Goal: Information Seeking & Learning: Learn about a topic

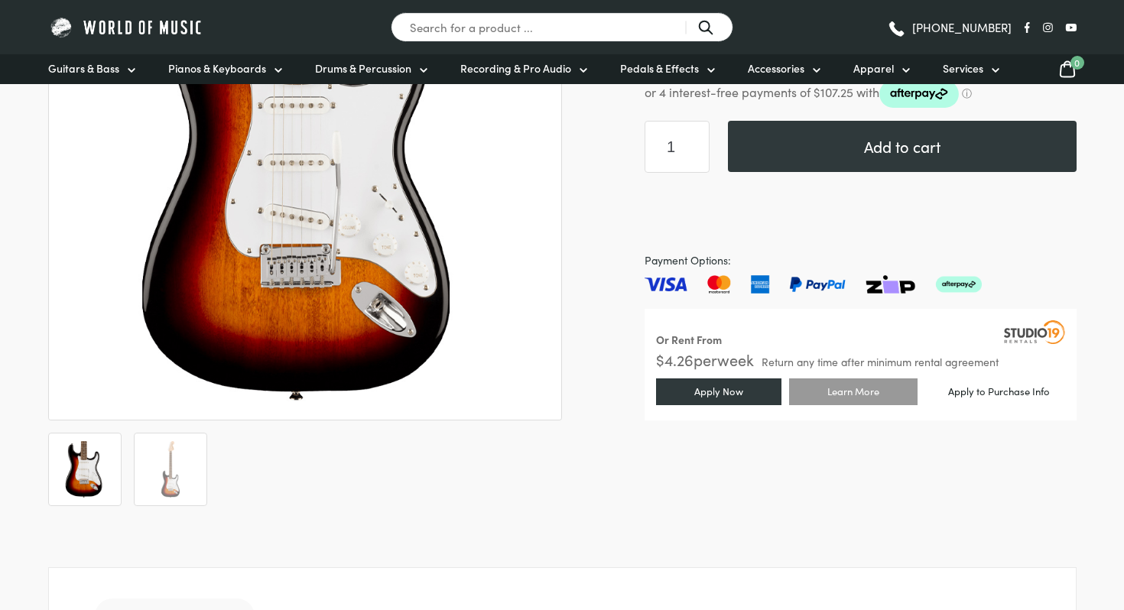
scroll to position [339, 0]
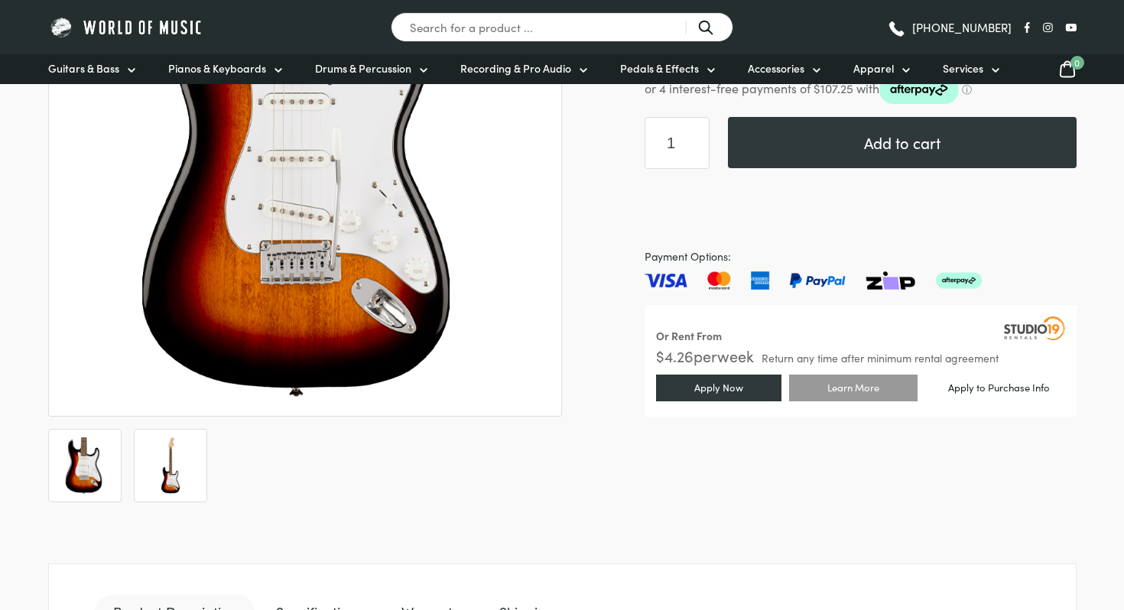
click at [187, 445] on img at bounding box center [170, 465] width 57 height 57
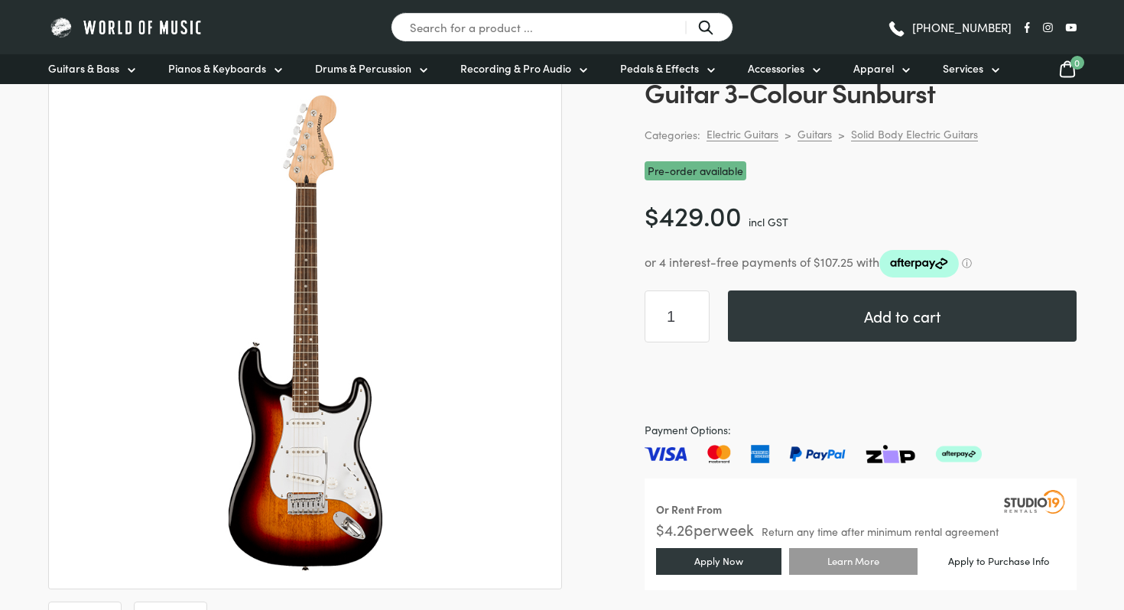
scroll to position [163, 0]
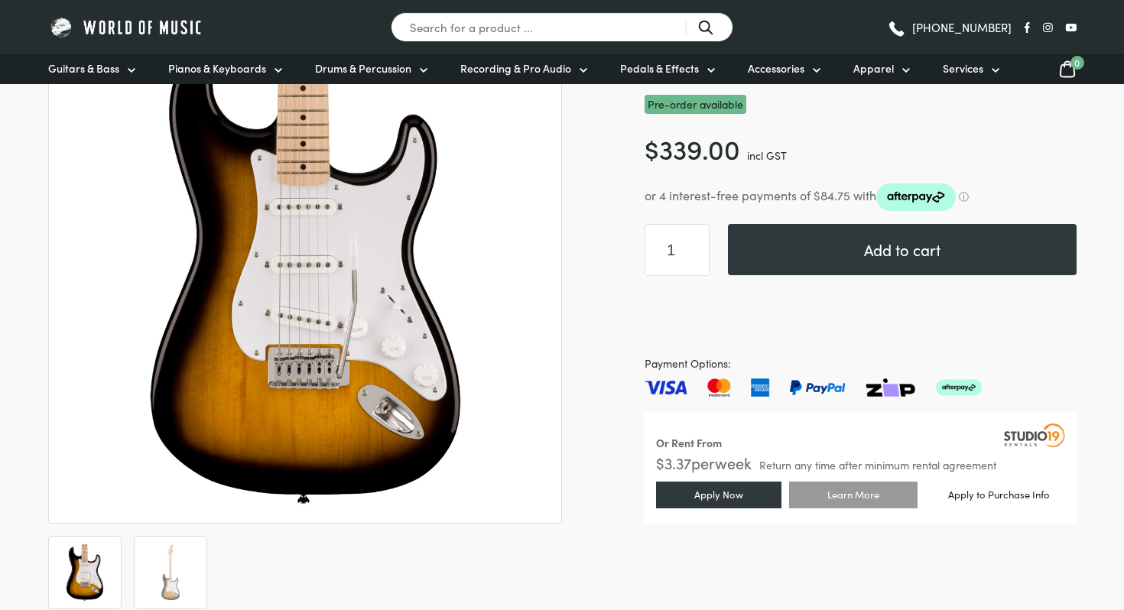
scroll to position [232, 0]
